Goal: Task Accomplishment & Management: Use online tool/utility

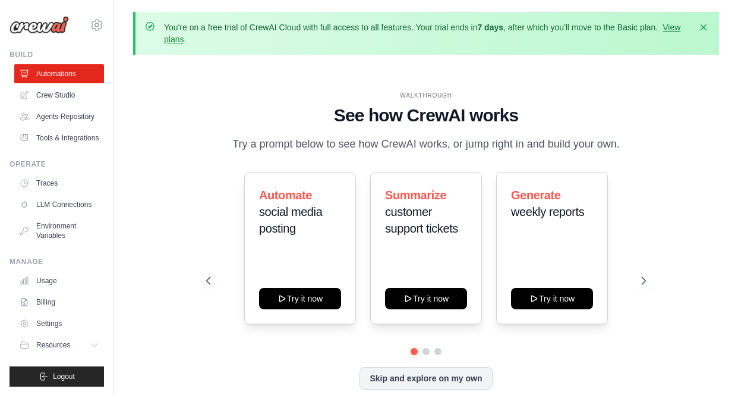
click at [644, 281] on icon at bounding box center [644, 281] width 12 height 12
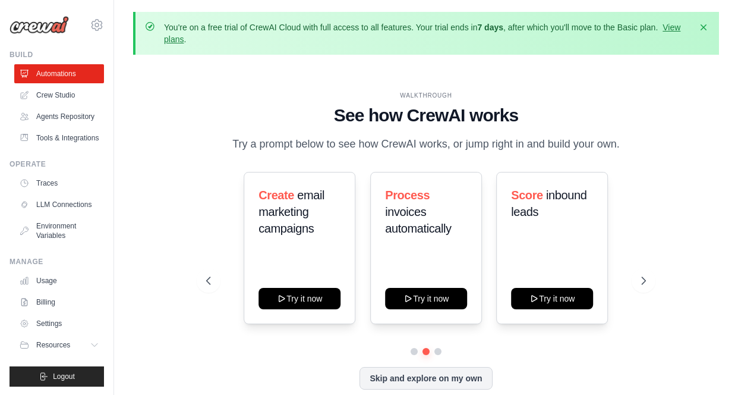
click at [209, 286] on icon at bounding box center [209, 281] width 12 height 12
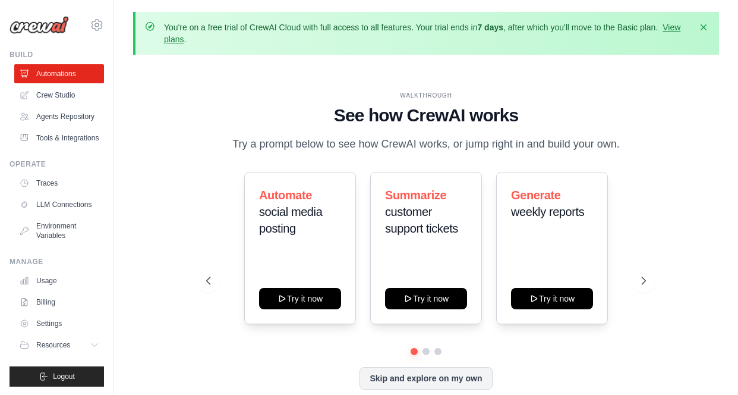
click at [644, 281] on icon at bounding box center [644, 281] width 12 height 12
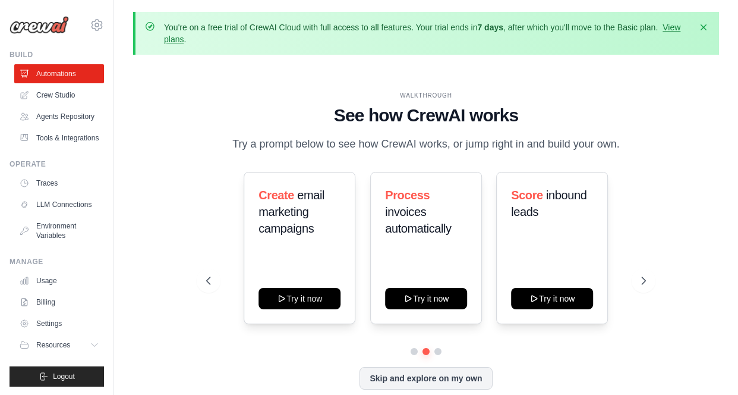
click at [644, 281] on icon at bounding box center [644, 281] width 12 height 12
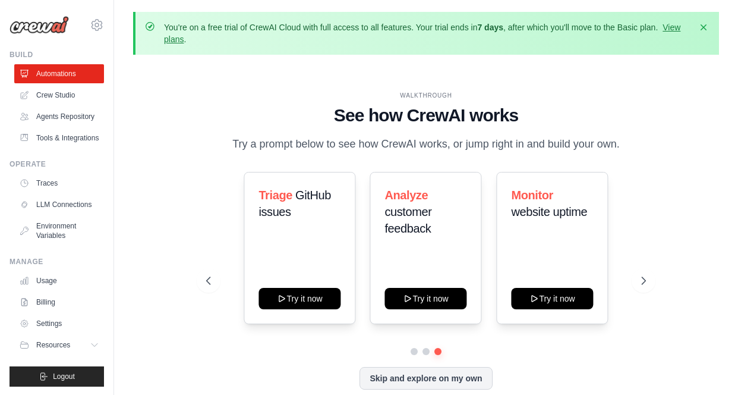
click at [647, 279] on icon at bounding box center [644, 281] width 12 height 12
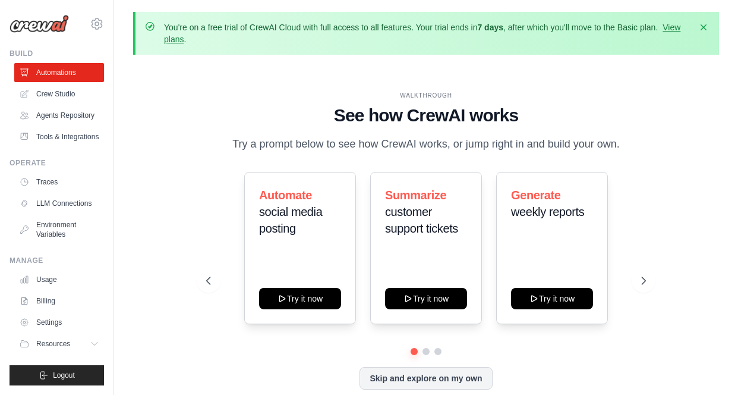
click at [55, 106] on link "Agents Repository" at bounding box center [59, 115] width 90 height 19
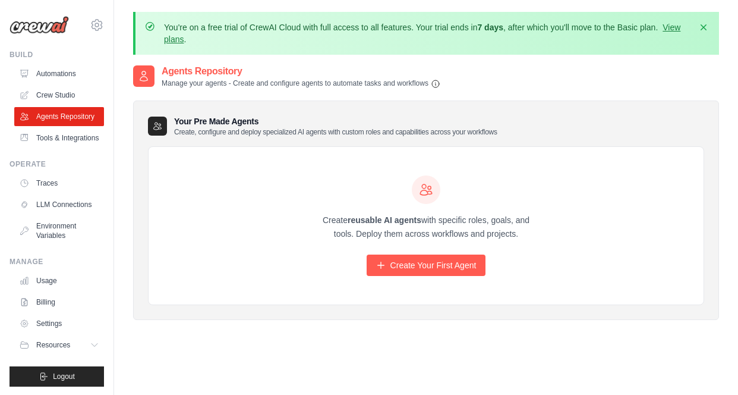
click at [58, 76] on link "Automations" at bounding box center [59, 73] width 90 height 19
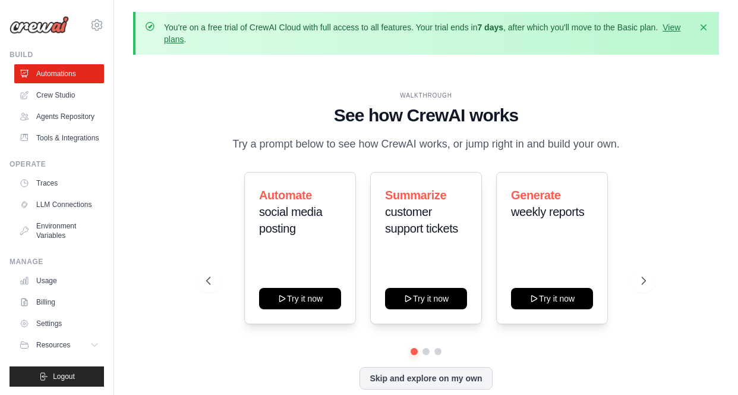
click at [55, 95] on link "Crew Studio" at bounding box center [59, 95] width 90 height 19
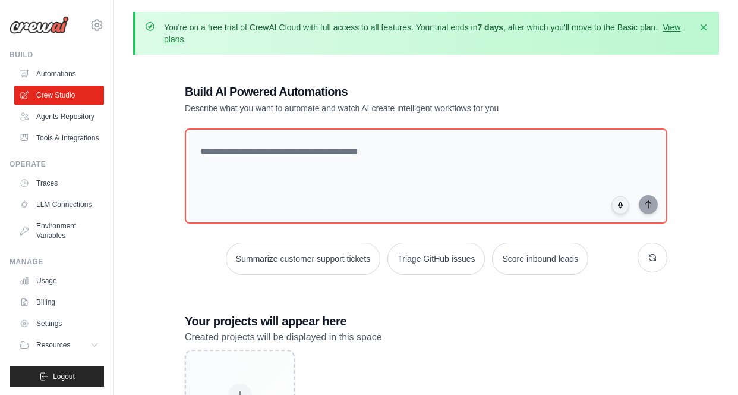
click at [48, 73] on link "Automations" at bounding box center [59, 73] width 90 height 19
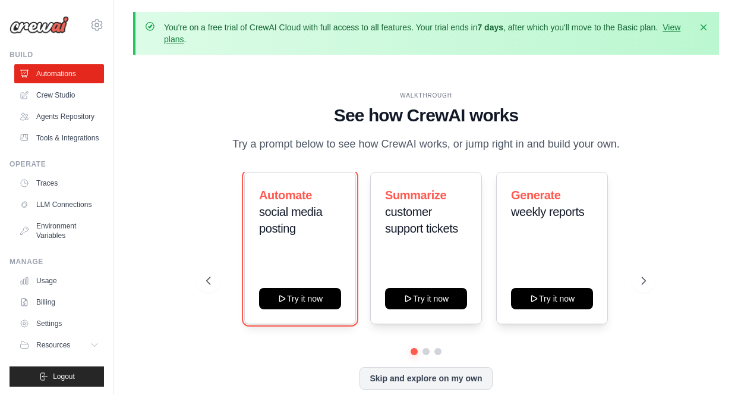
click at [286, 297] on icon at bounding box center [283, 299] width 10 height 10
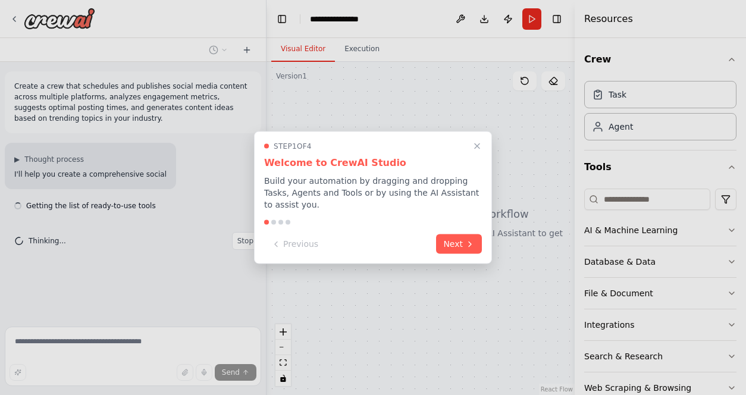
click at [457, 240] on button "Next" at bounding box center [459, 244] width 46 height 20
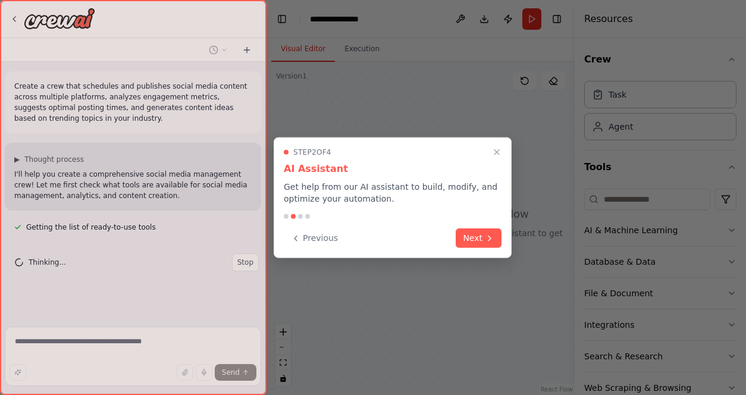
click at [472, 234] on button "Next" at bounding box center [478, 238] width 46 height 20
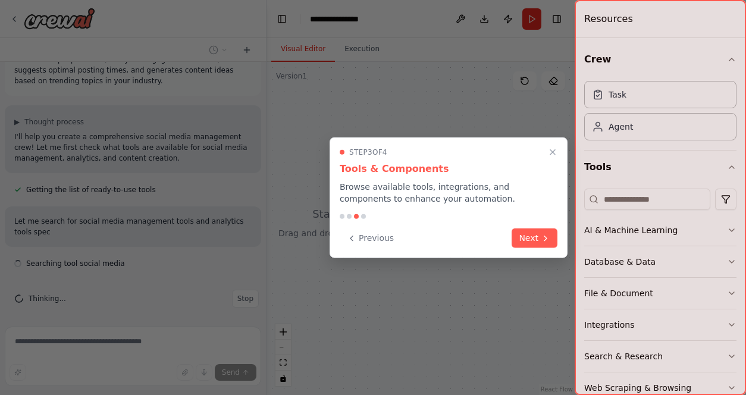
scroll to position [42, 0]
click at [532, 237] on button "Next" at bounding box center [534, 238] width 46 height 20
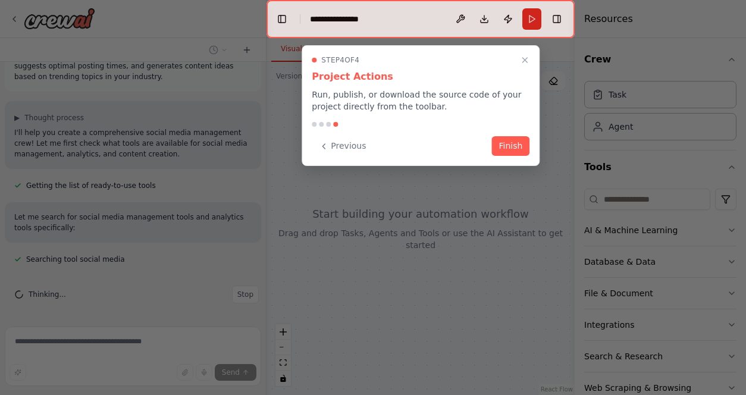
click at [510, 146] on button "Finish" at bounding box center [510, 146] width 38 height 20
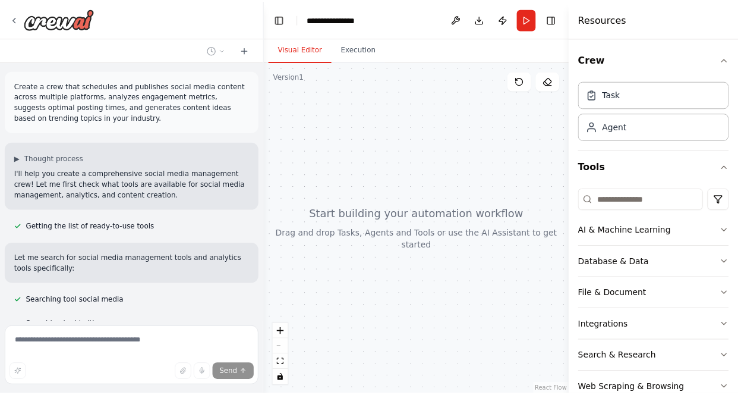
scroll to position [0, 0]
